Goal: Task Accomplishment & Management: Use online tool/utility

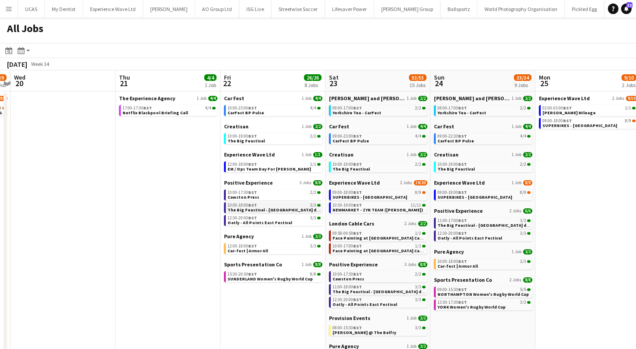
scroll to position [0, 306]
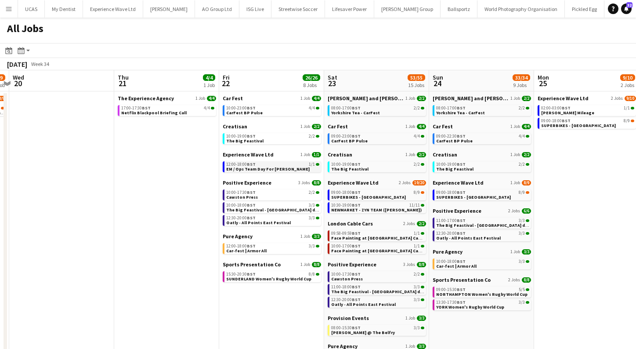
click at [280, 168] on span "EM / Ops Team Day For Pedro" at bounding box center [268, 169] width 84 height 6
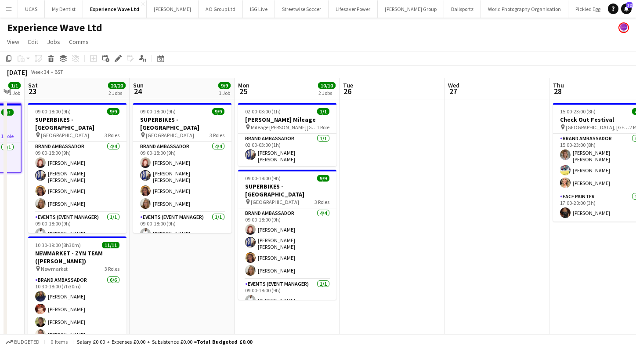
scroll to position [0, 248]
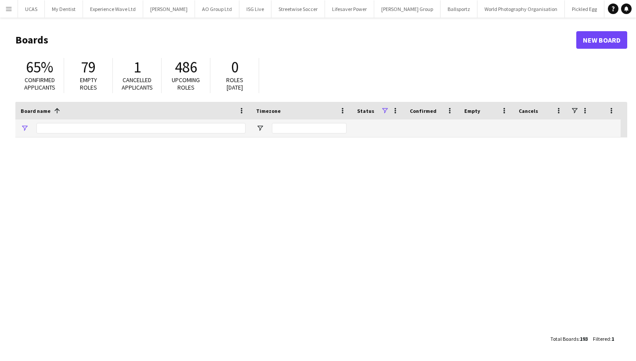
type input "******"
click at [9, 13] on button "Menu" at bounding box center [9, 9] width 18 height 18
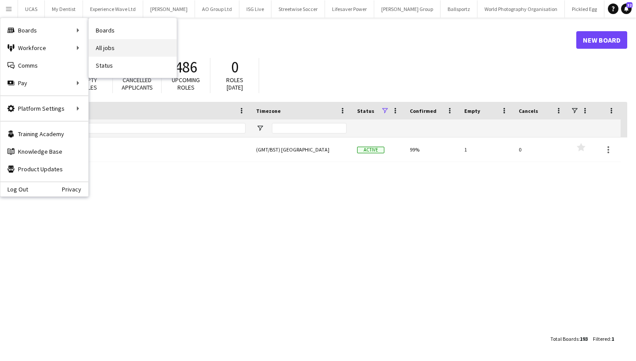
click at [109, 46] on link "All jobs" at bounding box center [133, 48] width 88 height 18
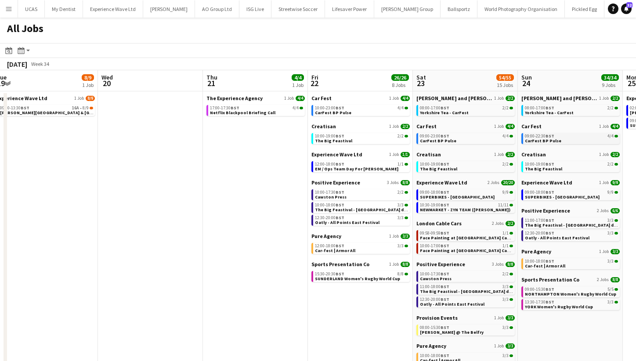
scroll to position [0, 217]
click at [17, 12] on button "Menu" at bounding box center [9, 9] width 18 height 18
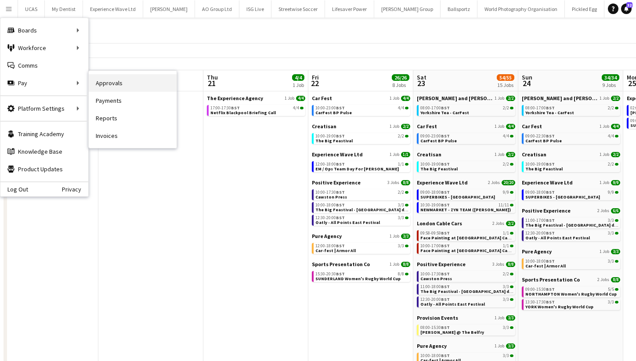
click at [109, 87] on link "Approvals" at bounding box center [133, 83] width 88 height 18
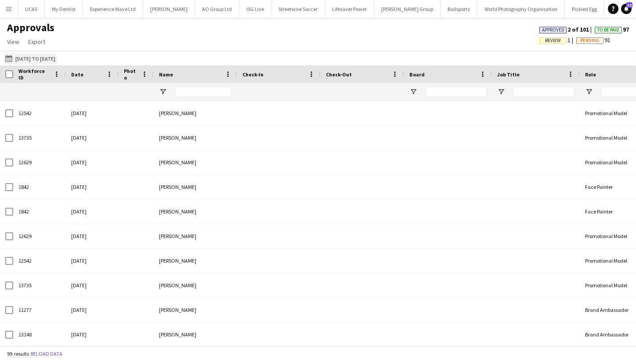
click at [57, 58] on button "[DATE] to [DATE] [DATE] to [DATE]" at bounding box center [31, 58] width 54 height 11
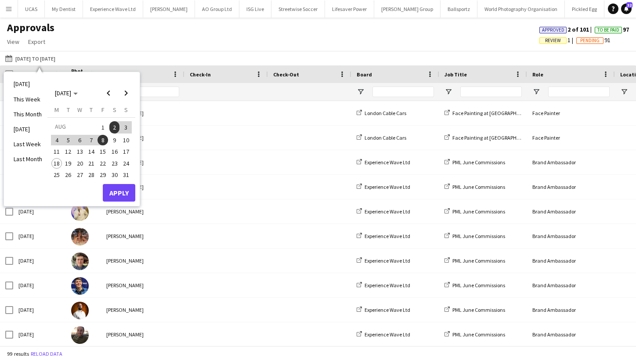
click at [116, 137] on span "9" at bounding box center [114, 140] width 11 height 11
click at [105, 148] on span "15" at bounding box center [103, 152] width 11 height 11
click at [122, 191] on button "Apply" at bounding box center [119, 193] width 33 height 18
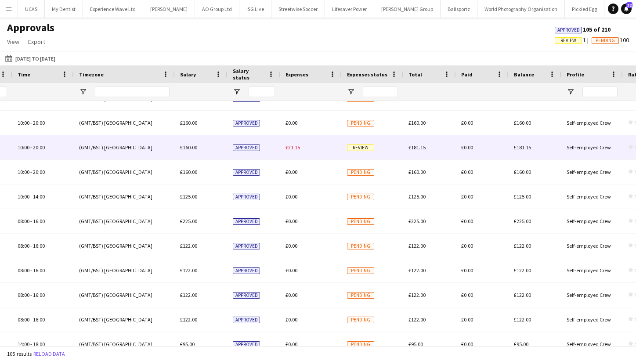
click at [313, 146] on div "£21.15" at bounding box center [311, 147] width 62 height 24
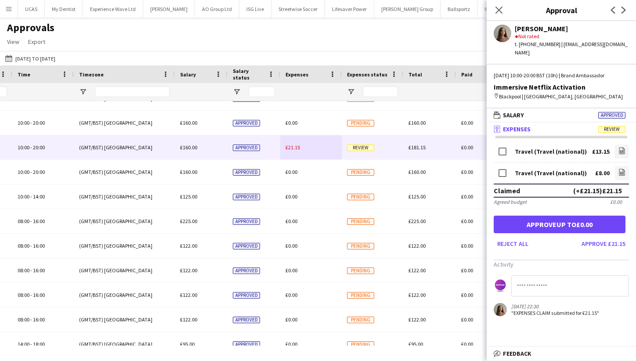
click at [538, 276] on input at bounding box center [571, 286] width 118 height 21
click at [566, 280] on input "**********" at bounding box center [571, 286] width 118 height 21
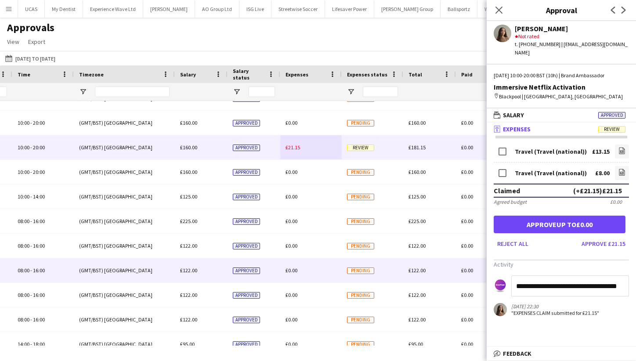
drag, startPoint x: 626, startPoint y: 279, endPoint x: 467, endPoint y: 281, distance: 159.1
click at [467, 281] on body "Menu Boards Boards Boards All jobs Status Workforce Workforce My Workforce Recr…" at bounding box center [318, 180] width 636 height 361
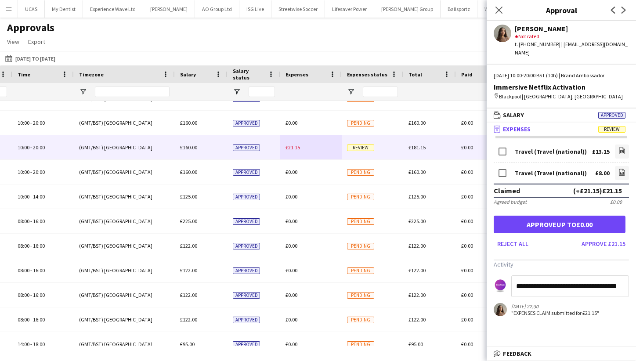
type input "**********"
paste input "**********"
type input "**********"
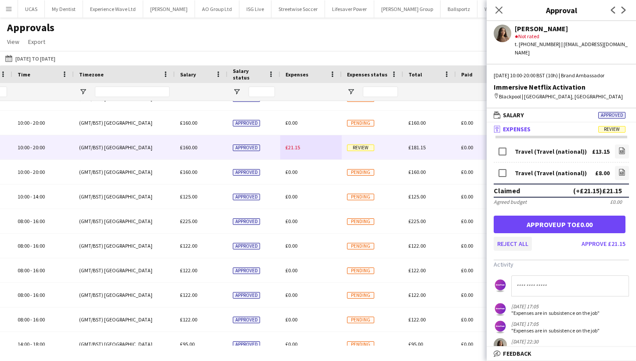
click at [513, 237] on button "Reject all" at bounding box center [513, 244] width 38 height 14
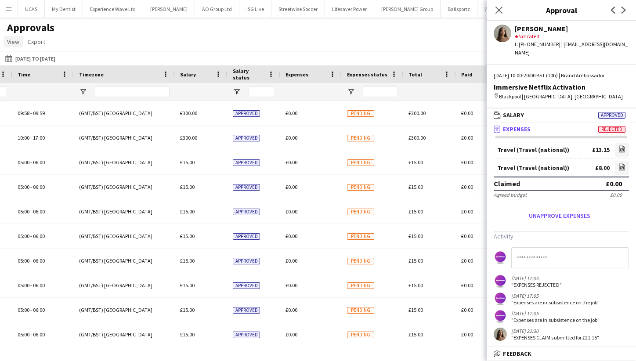
click at [11, 39] on span "View" at bounding box center [13, 42] width 12 height 8
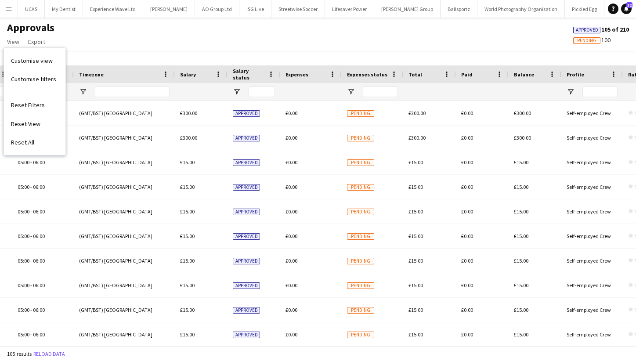
click at [7, 4] on button "Menu" at bounding box center [9, 9] width 18 height 18
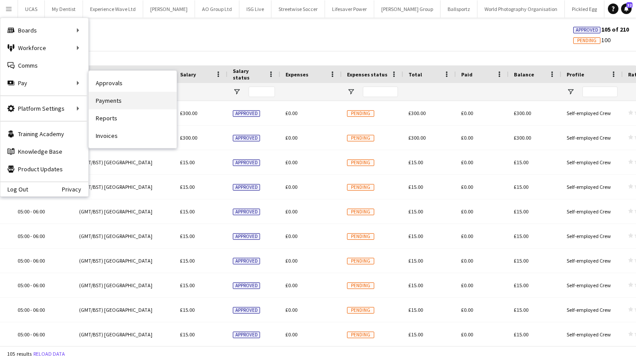
click at [127, 104] on link "Payments" at bounding box center [133, 101] width 88 height 18
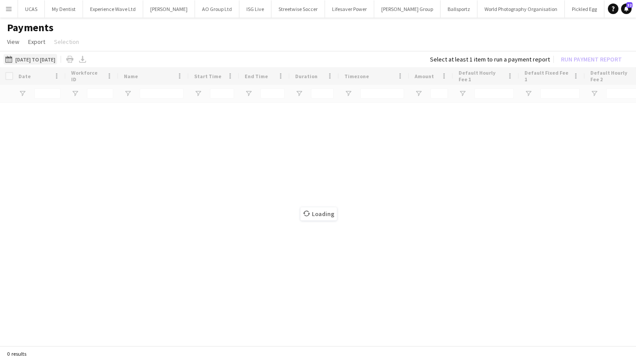
click at [40, 64] on button "[DATE] to [DATE] [DATE] to [DATE]" at bounding box center [31, 59] width 54 height 11
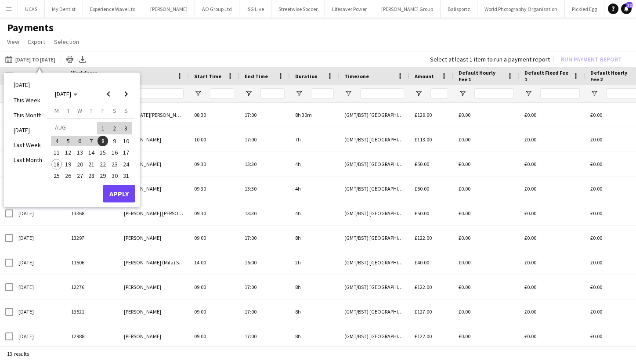
click at [116, 139] on span "9" at bounding box center [114, 141] width 11 height 11
click at [103, 150] on span "15" at bounding box center [103, 153] width 11 height 11
click at [125, 193] on button "Apply" at bounding box center [119, 194] width 33 height 18
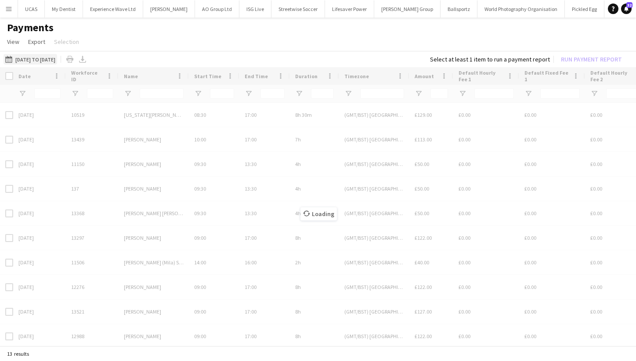
click at [57, 62] on button "[DATE] to [DATE] [DATE] to [DATE]" at bounding box center [31, 59] width 54 height 11
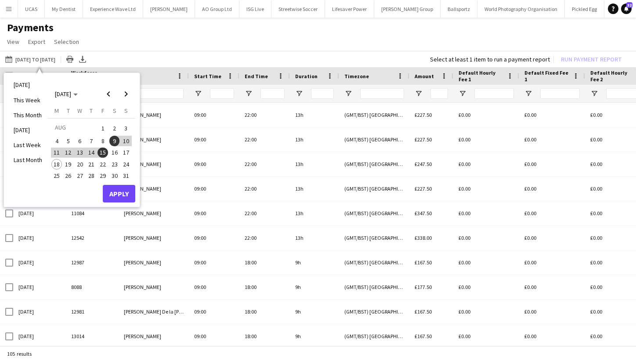
click at [252, 37] on app-page-menu "View Customise view Customise filters Reset Filters Reset View Reset All Export…" at bounding box center [318, 42] width 636 height 17
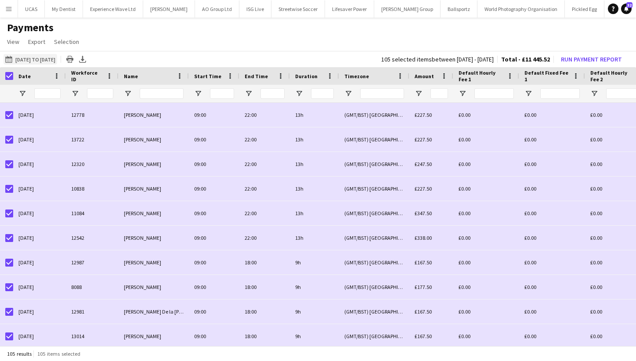
click at [36, 56] on button "[DATE] to [DATE] [DATE] to [DATE]" at bounding box center [31, 59] width 54 height 11
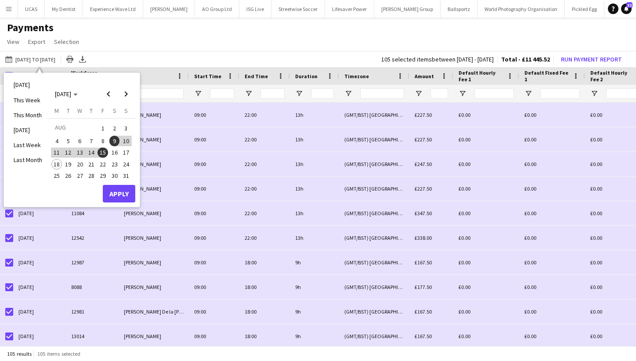
click at [218, 34] on h1 "Payments" at bounding box center [318, 27] width 636 height 13
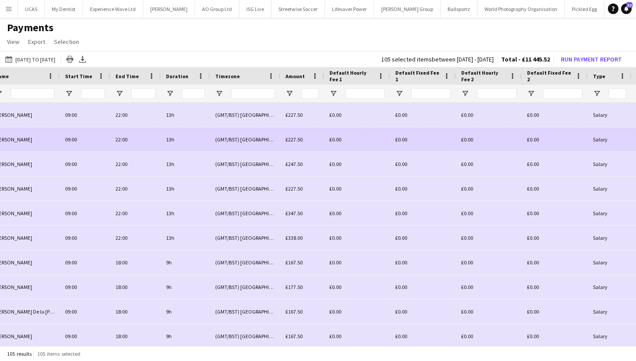
scroll to position [0, 262]
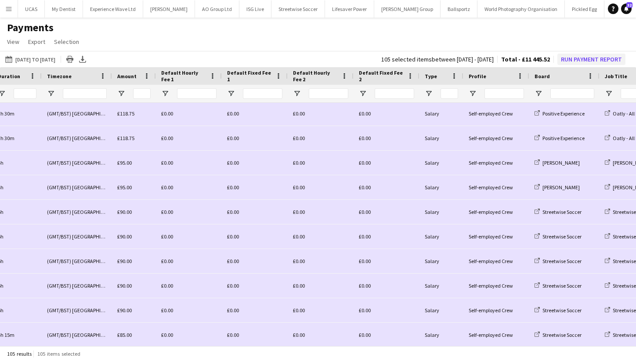
click at [595, 57] on button "Run Payment Report" at bounding box center [592, 59] width 68 height 11
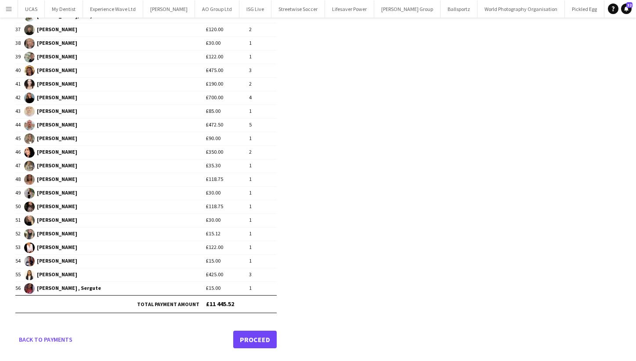
click at [261, 337] on link "Proceed" at bounding box center [255, 340] width 44 height 18
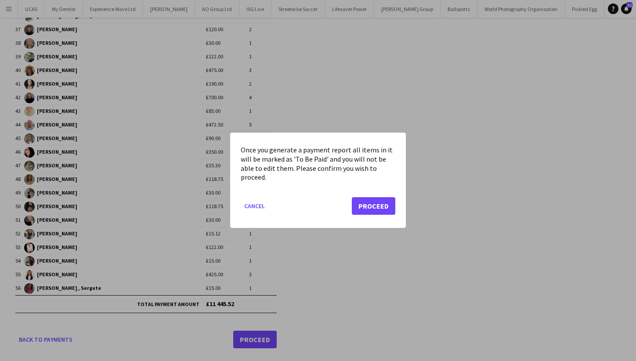
click at [381, 204] on button "Proceed" at bounding box center [374, 207] width 44 height 18
